Goal: Task Accomplishment & Management: Manage account settings

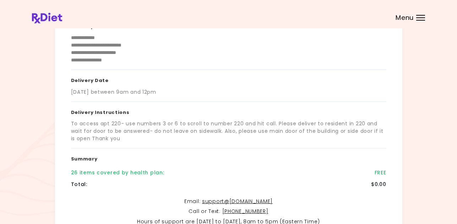
scroll to position [142, 0]
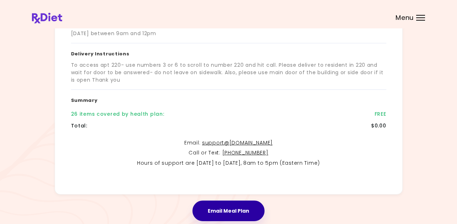
click at [234, 204] on button "Email Meal Plan" at bounding box center [229, 211] width 72 height 21
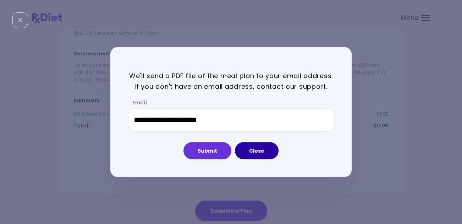
click at [258, 153] on button "Close" at bounding box center [257, 150] width 44 height 17
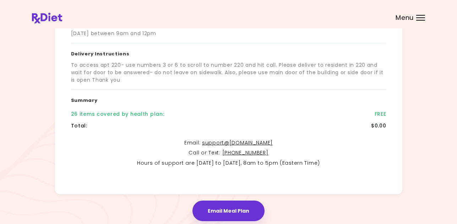
click at [410, 18] on span "Menu" at bounding box center [405, 18] width 18 height 6
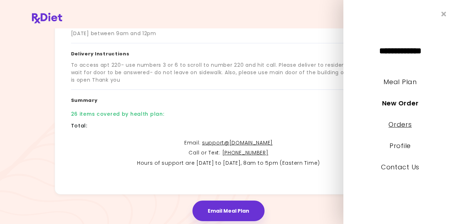
click at [400, 125] on link "Orders" at bounding box center [400, 124] width 23 height 9
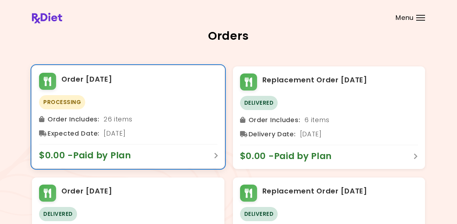
click at [122, 158] on span "$0.00 - Paid by Plan" at bounding box center [88, 155] width 99 height 11
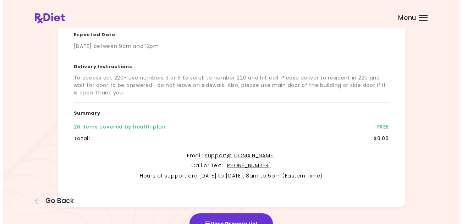
scroll to position [169, 0]
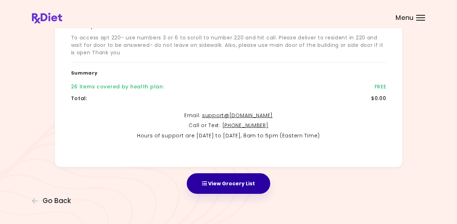
click at [233, 183] on button "View Grocery List" at bounding box center [228, 183] width 83 height 21
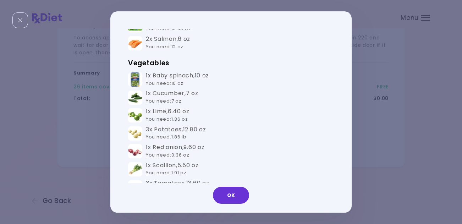
scroll to position [533, 0]
